Goal: Information Seeking & Learning: Check status

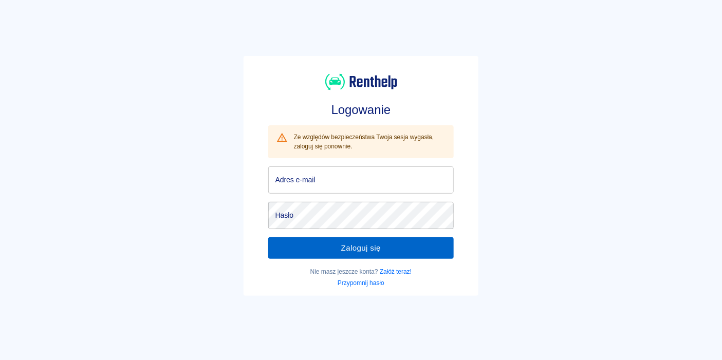
type input "[EMAIL_ADDRESS][DOMAIN_NAME]"
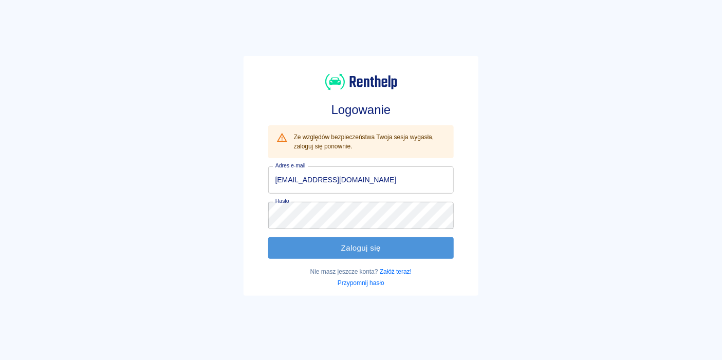
click at [365, 248] on button "Zaloguj się" at bounding box center [361, 248] width 186 height 22
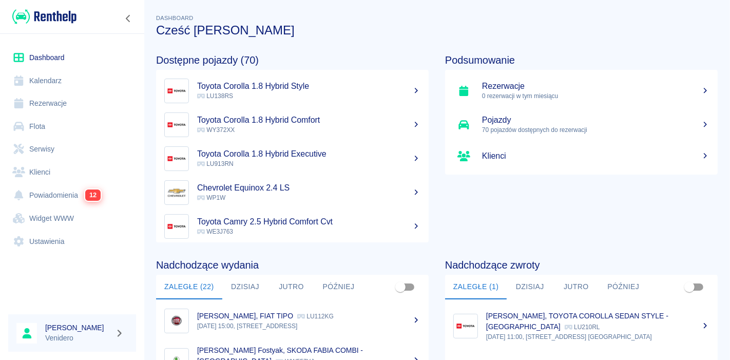
click at [37, 152] on link "Serwisy" at bounding box center [72, 149] width 128 height 23
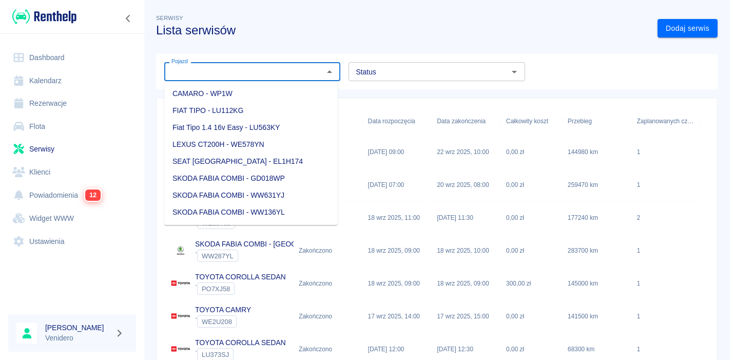
click at [237, 74] on input "Pojazd" at bounding box center [243, 71] width 153 height 13
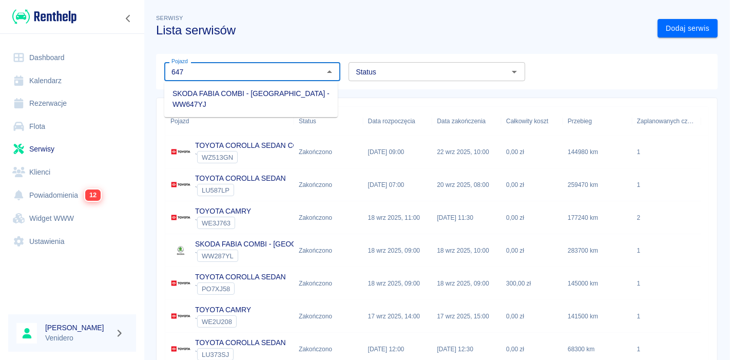
click at [221, 91] on li "SKODA FABIA COMBI - [GEOGRAPHIC_DATA] - WW647YJ" at bounding box center [251, 99] width 174 height 28
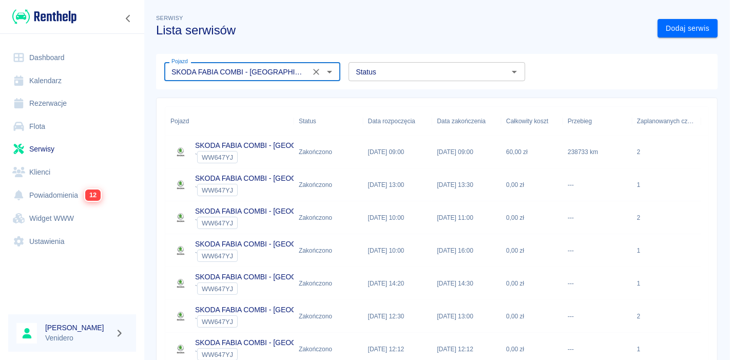
type input "SKODA FABIA COMBI - [GEOGRAPHIC_DATA] - WW647YJ"
click at [274, 157] on div "` WW647YJ" at bounding box center [271, 157] width 153 height 12
click at [255, 178] on p "SKODA FABIA COMBI - [GEOGRAPHIC_DATA]" at bounding box center [271, 178] width 153 height 11
click at [227, 214] on p "SKODA FABIA COMBI - [GEOGRAPHIC_DATA]" at bounding box center [271, 211] width 153 height 11
click at [248, 276] on p "SKODA FABIA COMBI - [GEOGRAPHIC_DATA]" at bounding box center [271, 277] width 153 height 11
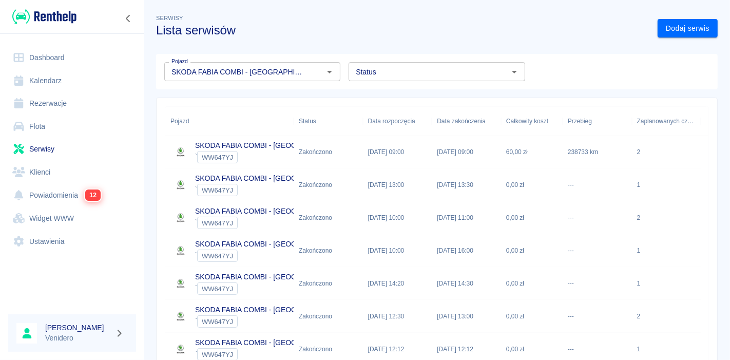
click at [173, 145] on img at bounding box center [181, 152] width 21 height 21
click at [262, 179] on p "SKODA FABIA COMBI - [GEOGRAPHIC_DATA]" at bounding box center [271, 178] width 153 height 11
